Goal: Task Accomplishment & Management: Use online tool/utility

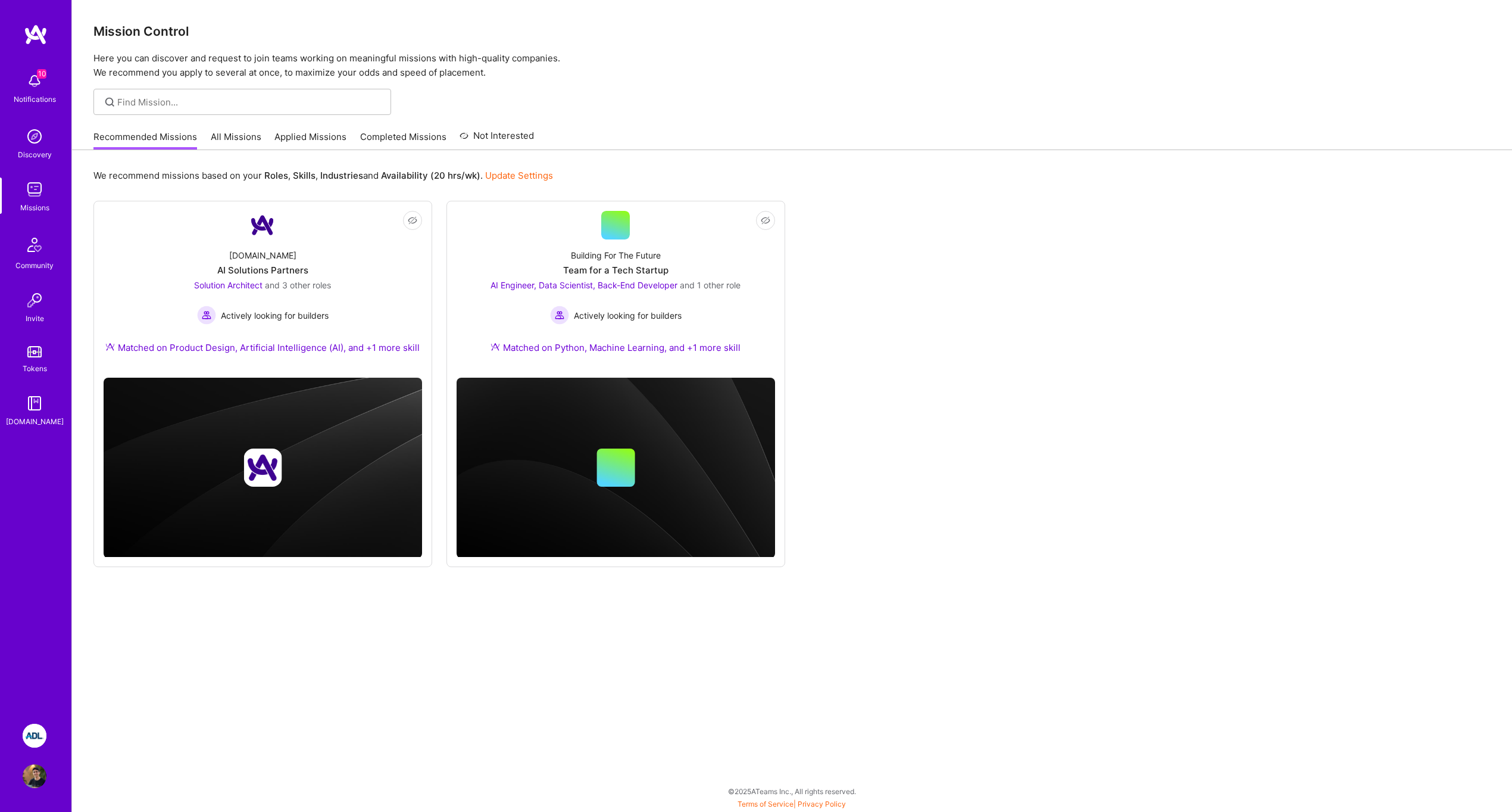
click at [26, 732] on img at bounding box center [34, 735] width 24 height 24
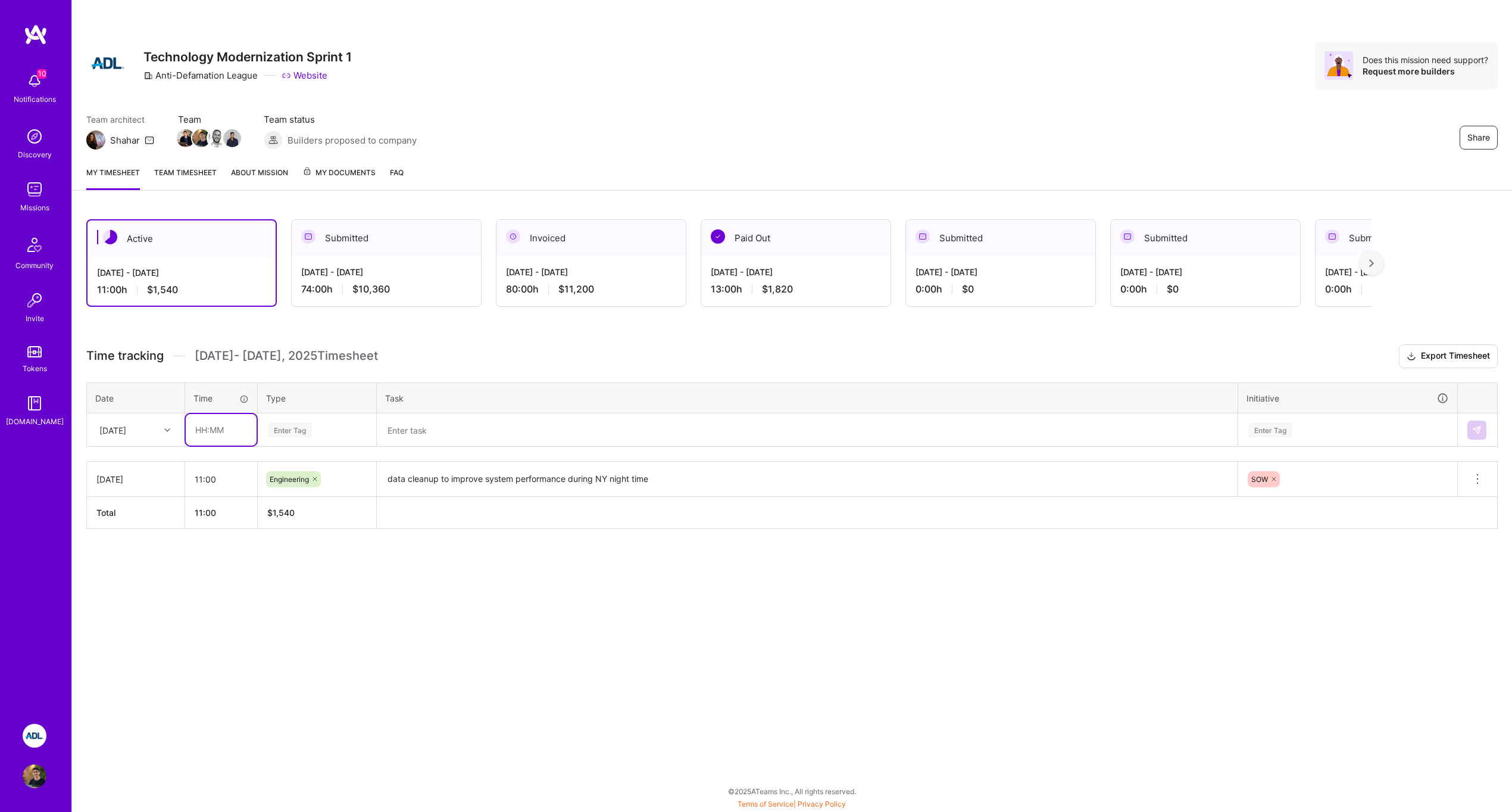
click at [216, 431] on input "text" at bounding box center [221, 430] width 71 height 31
type input "08:00"
click at [284, 429] on div "Enter Tag" at bounding box center [290, 429] width 44 height 18
click at [292, 548] on span "Engineering" at bounding box center [290, 553] width 51 height 16
click at [431, 432] on textarea at bounding box center [807, 430] width 859 height 31
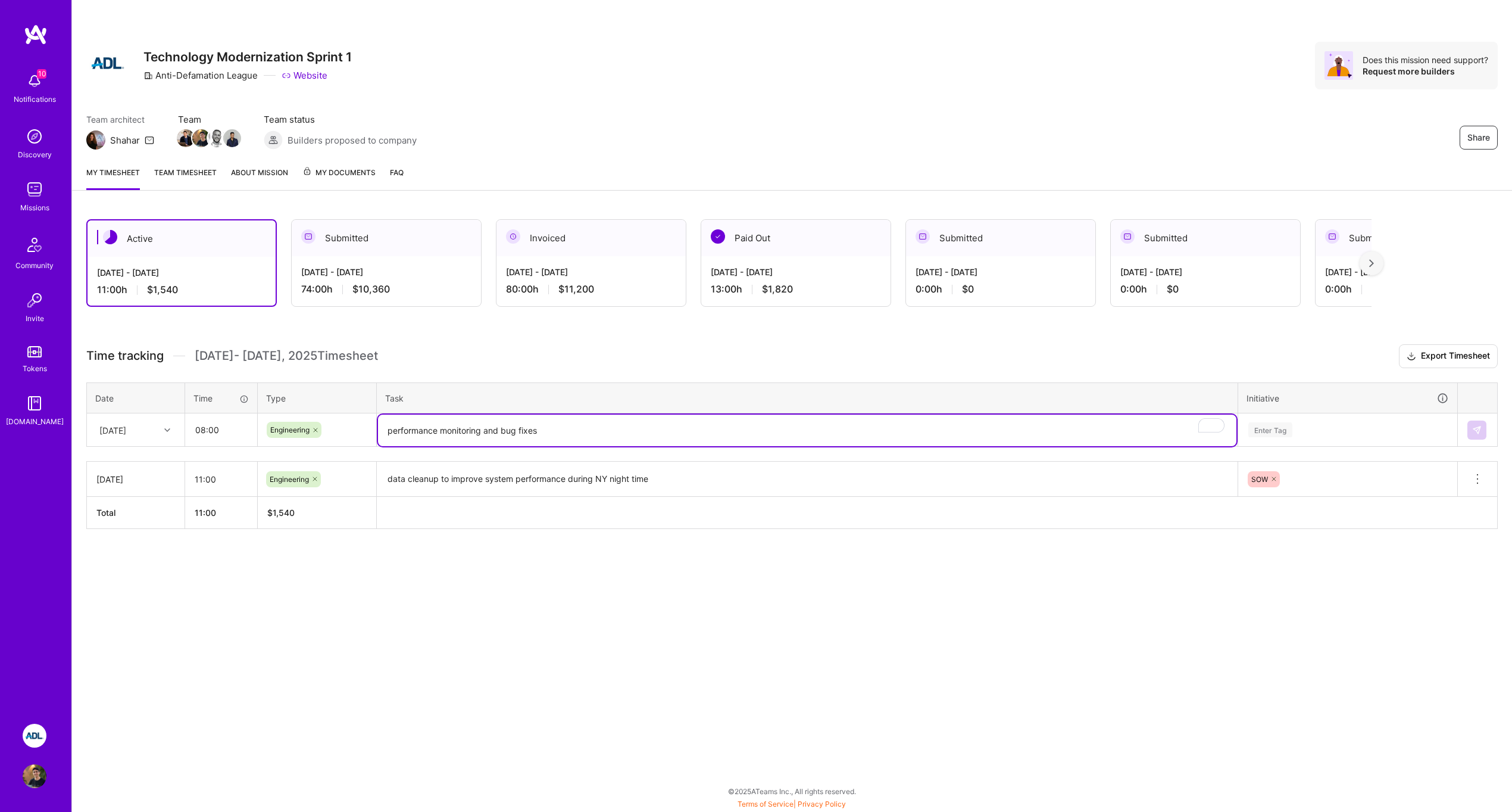
type textarea "performance monitoring and bug fixes"
click at [1327, 438] on div "Enter Tag" at bounding box center [1347, 430] width 218 height 31
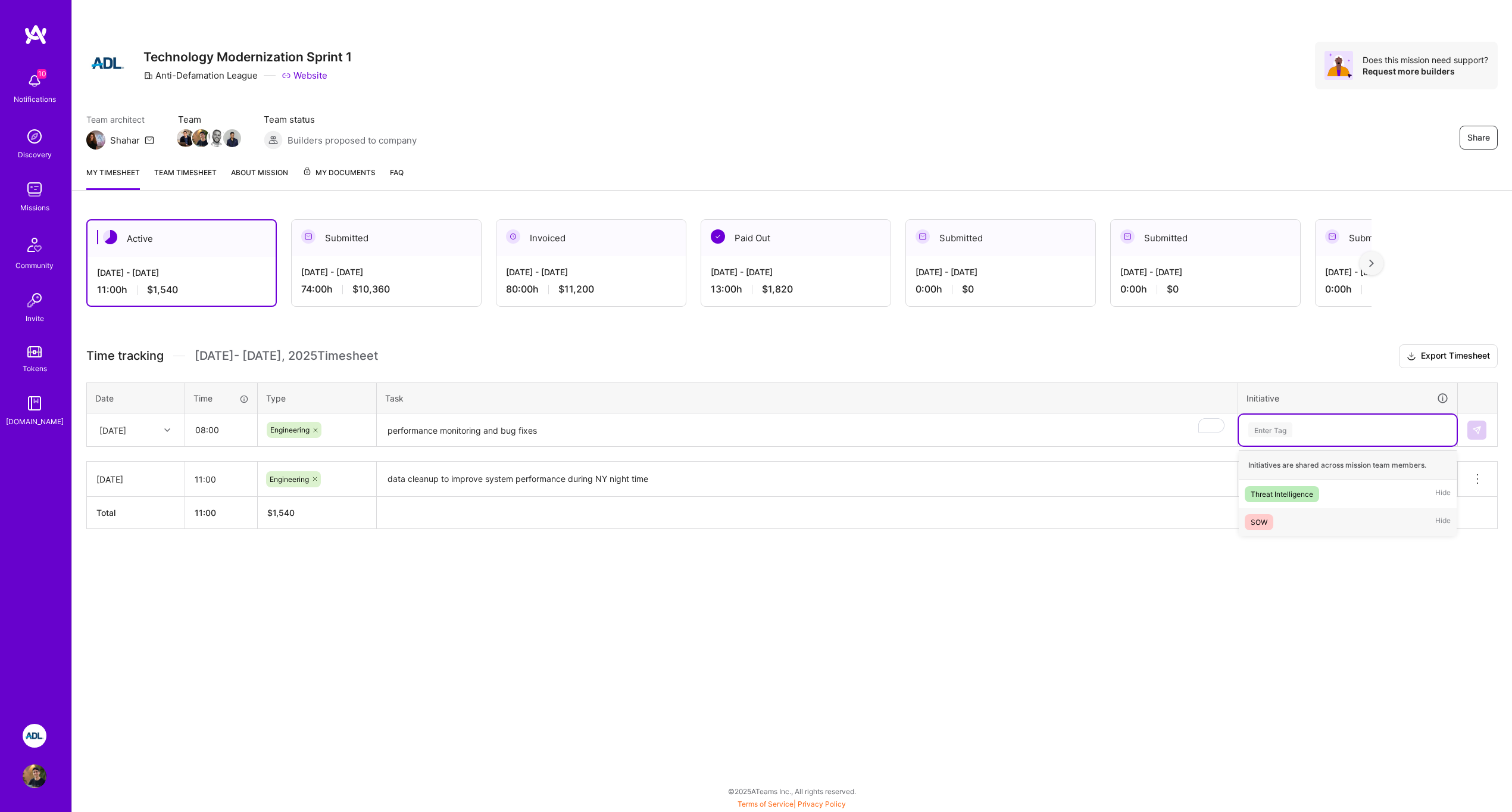
click at [1294, 521] on div "SOW Hide" at bounding box center [1347, 522] width 218 height 28
click at [1472, 435] on button at bounding box center [1477, 430] width 19 height 19
